Goal: Use online tool/utility: Use online tool/utility

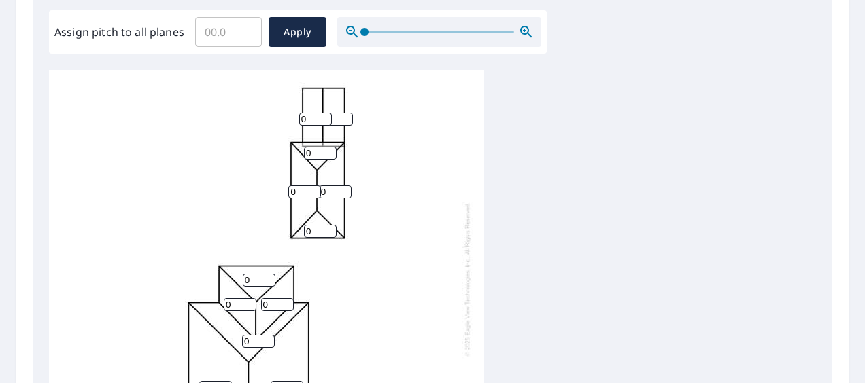
scroll to position [544, 0]
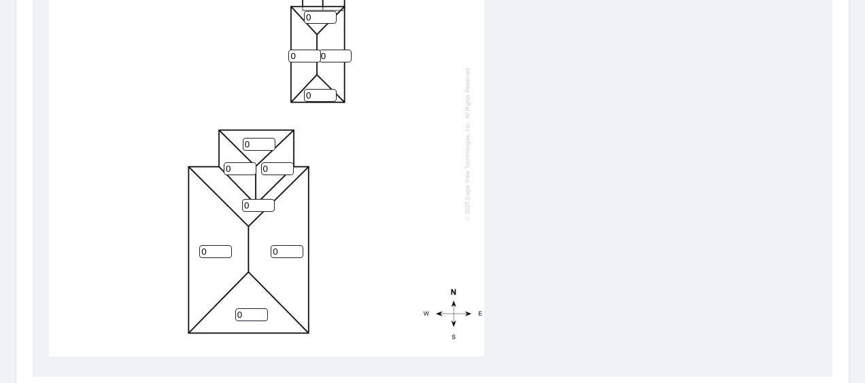
click at [237, 162] on input "0" at bounding box center [240, 168] width 33 height 13
click at [234, 162] on input "06" at bounding box center [240, 168] width 33 height 13
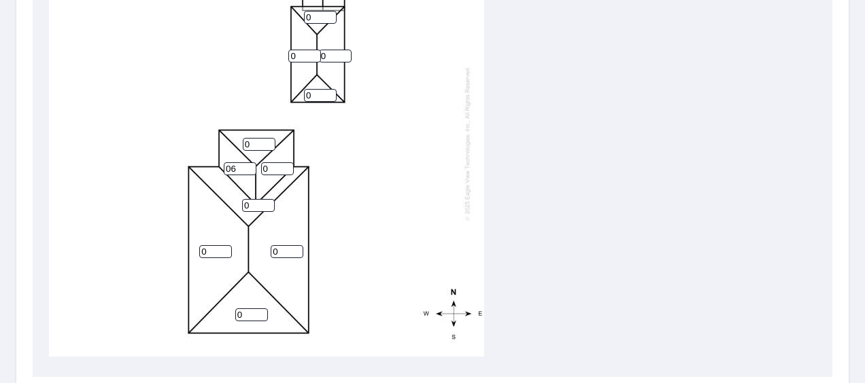
click at [234, 162] on input "06" at bounding box center [240, 168] width 33 height 13
click at [233, 162] on input "06" at bounding box center [240, 168] width 33 height 13
click at [234, 162] on input "06" at bounding box center [240, 168] width 33 height 13
click at [234, 162] on input "066" at bounding box center [240, 168] width 33 height 13
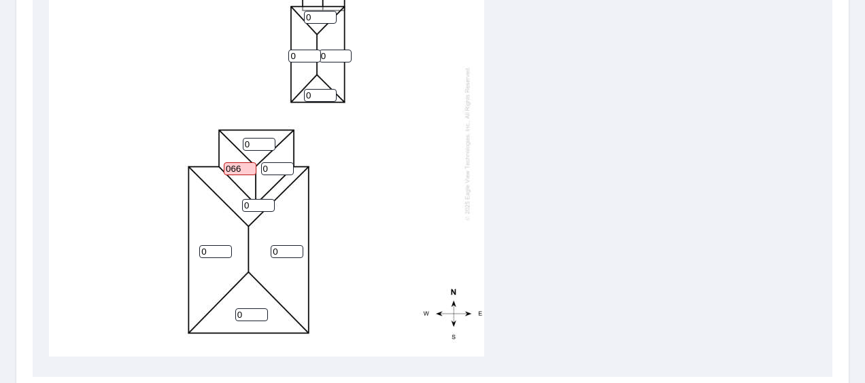
click at [234, 162] on input "066" at bounding box center [240, 168] width 33 height 13
type input "6"
click at [261, 138] on input "0" at bounding box center [259, 144] width 33 height 13
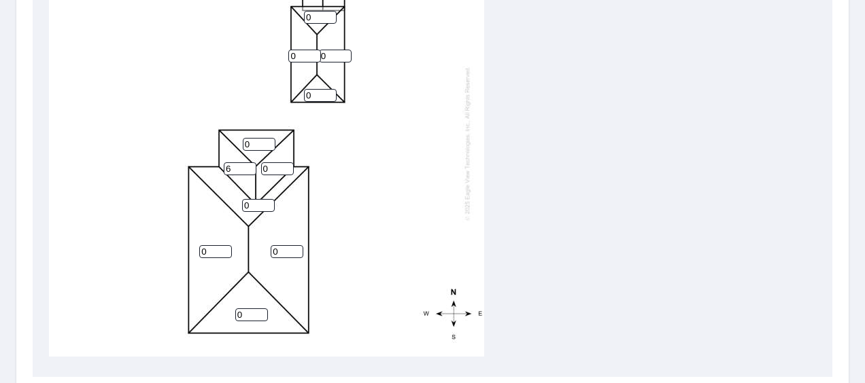
click at [258, 138] on input "0" at bounding box center [259, 144] width 33 height 13
type input "6"
click at [275, 162] on input "0" at bounding box center [277, 168] width 33 height 13
type input "6"
click at [257, 199] on input "0" at bounding box center [258, 205] width 33 height 13
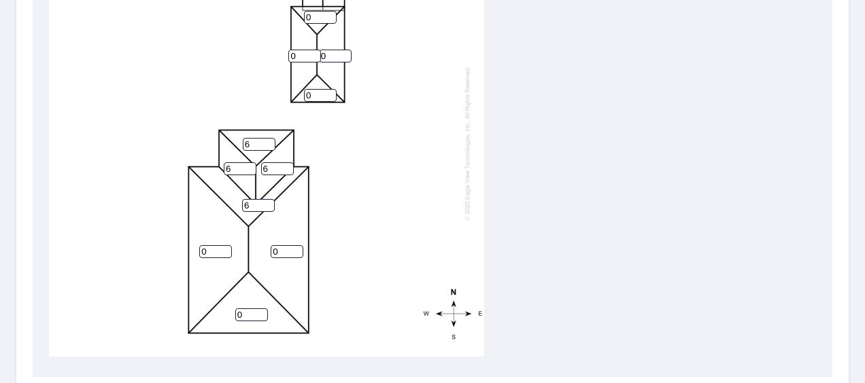
type input "6"
click at [214, 245] on input "0" at bounding box center [215, 251] width 33 height 13
type input "6"
click at [288, 245] on input "0" at bounding box center [287, 251] width 33 height 13
type input "6"
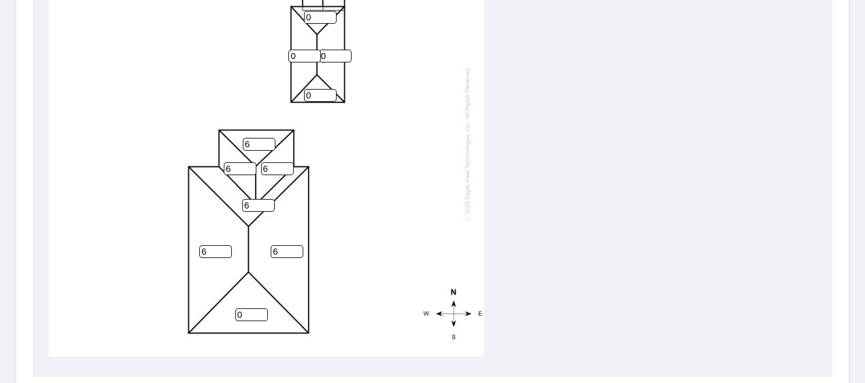
click at [252, 309] on input "0" at bounding box center [251, 315] width 33 height 13
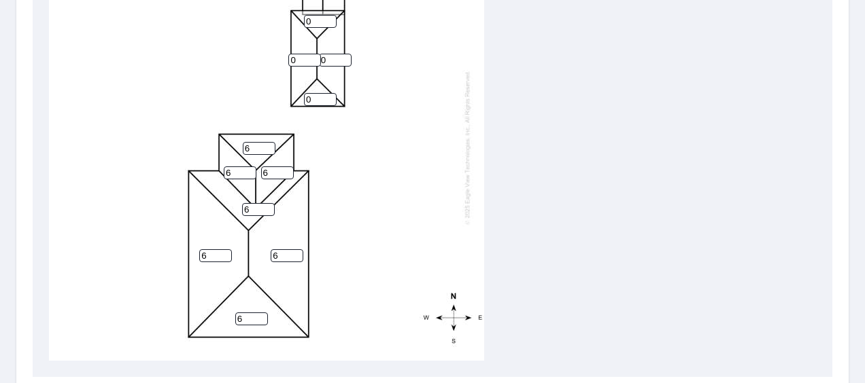
type input "6"
click at [315, 101] on input "0" at bounding box center [320, 99] width 33 height 13
type input "5"
click at [303, 59] on input "0" at bounding box center [304, 60] width 33 height 13
type input "5"
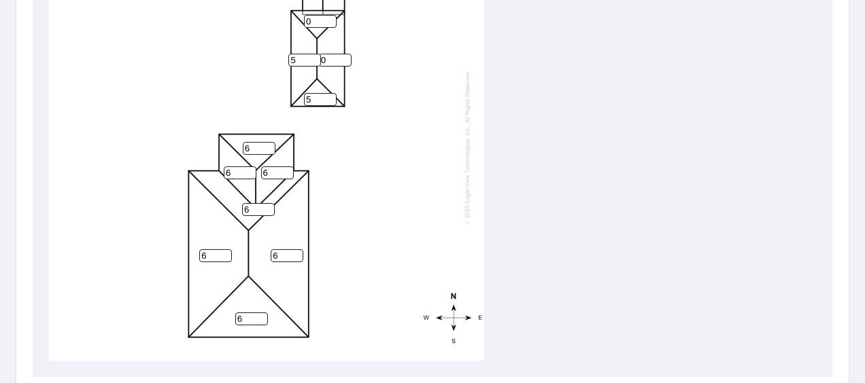
click at [332, 58] on input "0" at bounding box center [335, 60] width 33 height 13
type input "5"
click at [318, 18] on input "0" at bounding box center [320, 21] width 33 height 13
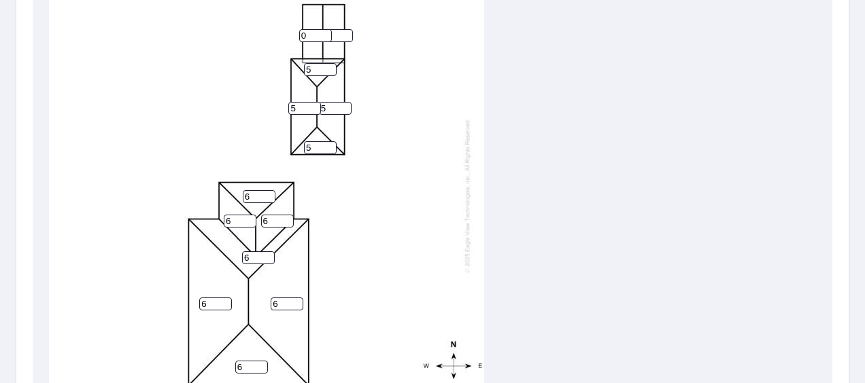
scroll to position [476, 0]
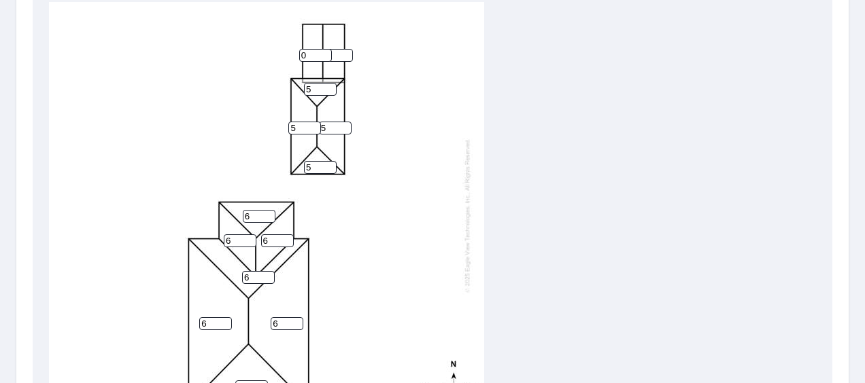
type input "5"
click at [314, 53] on input "0" at bounding box center [315, 55] width 33 height 13
type input "4"
click at [336, 56] on input "0" at bounding box center [336, 55] width 33 height 13
type input "4"
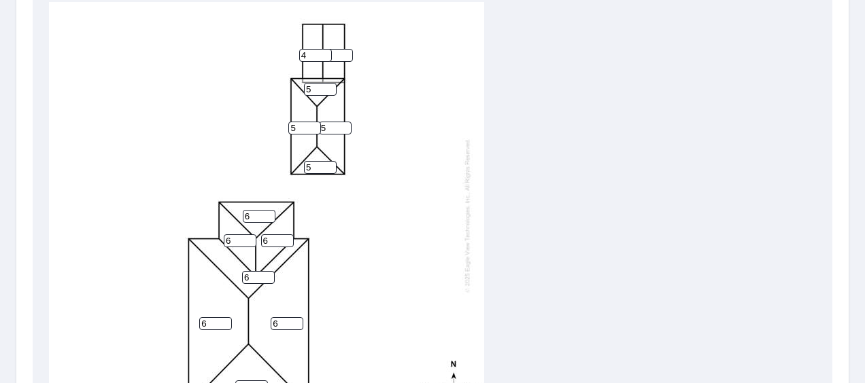
click at [413, 94] on div "6 6 6 6 5 5 6 6 6 4 4 5 5" at bounding box center [266, 215] width 435 height 427
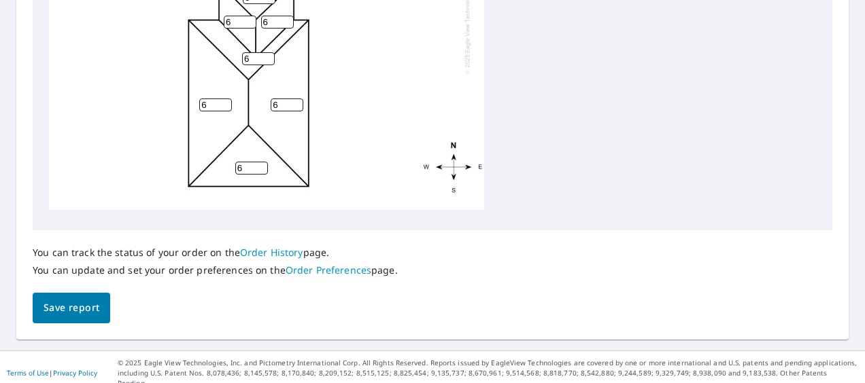
scroll to position [692, 0]
click at [91, 307] on span "Save report" at bounding box center [72, 306] width 56 height 17
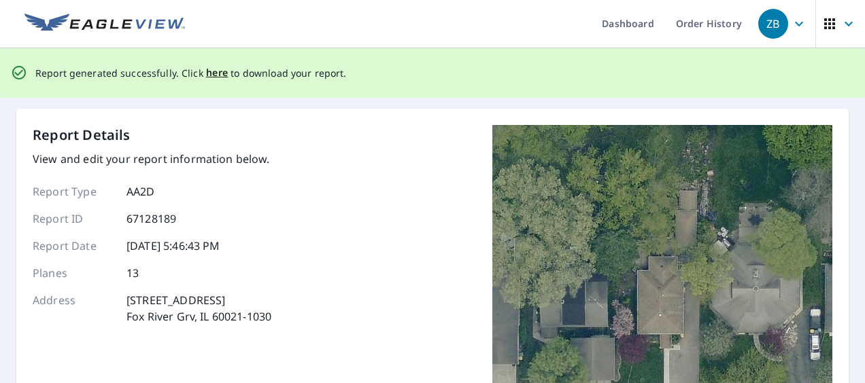
scroll to position [0, 0]
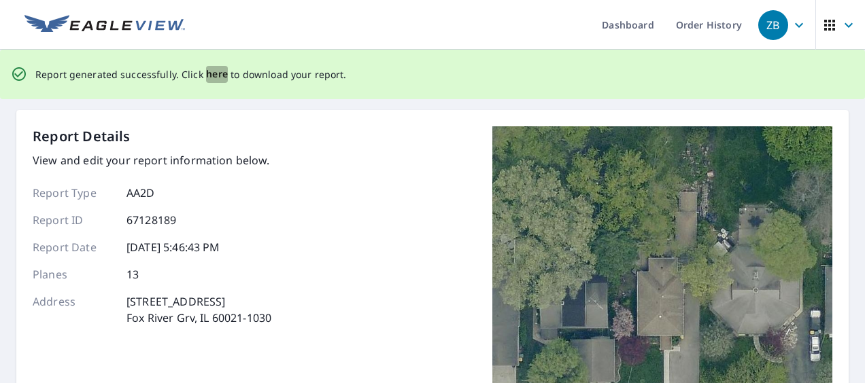
click at [210, 78] on span "here" at bounding box center [217, 74] width 22 height 17
